Goal: Find specific page/section

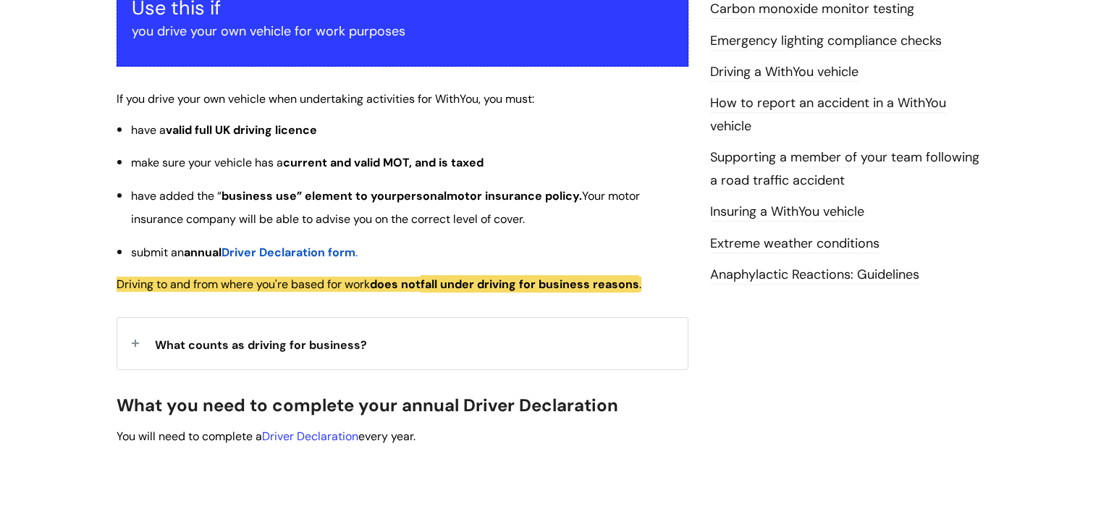
scroll to position [304, 0]
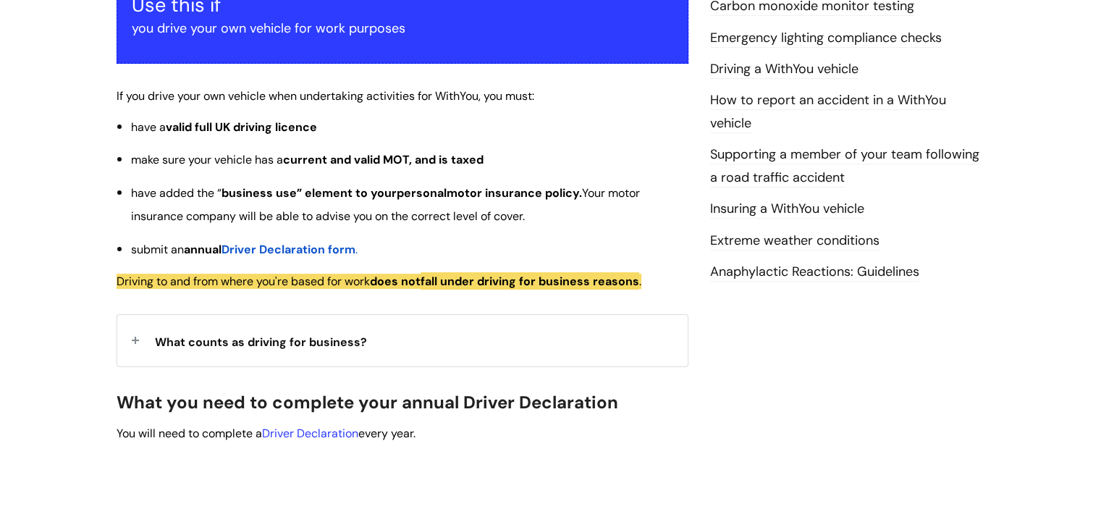
click at [311, 243] on span "Driver Declaration form" at bounding box center [289, 249] width 134 height 15
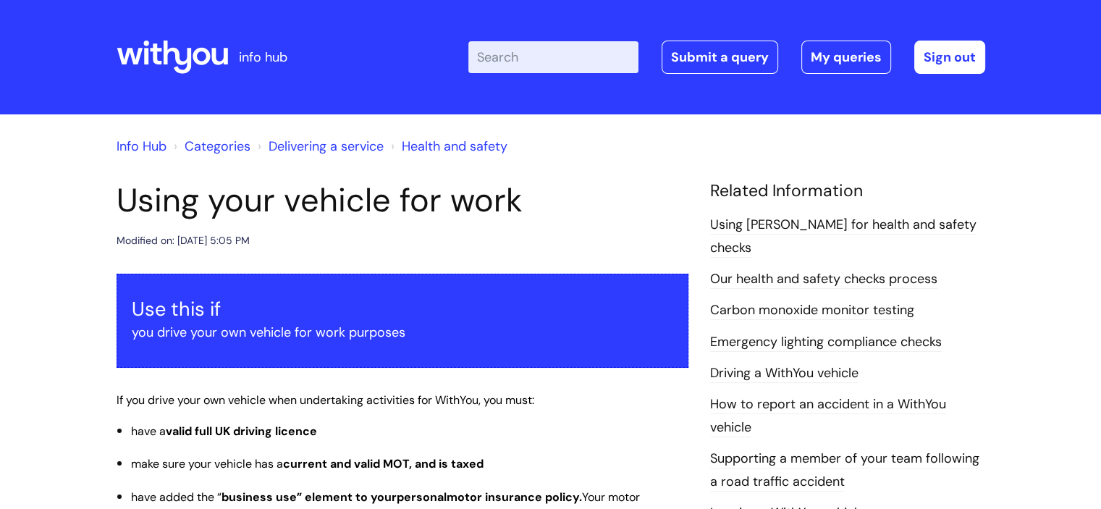
click at [187, 64] on icon at bounding box center [177, 57] width 28 height 33
